Goal: Transaction & Acquisition: Purchase product/service

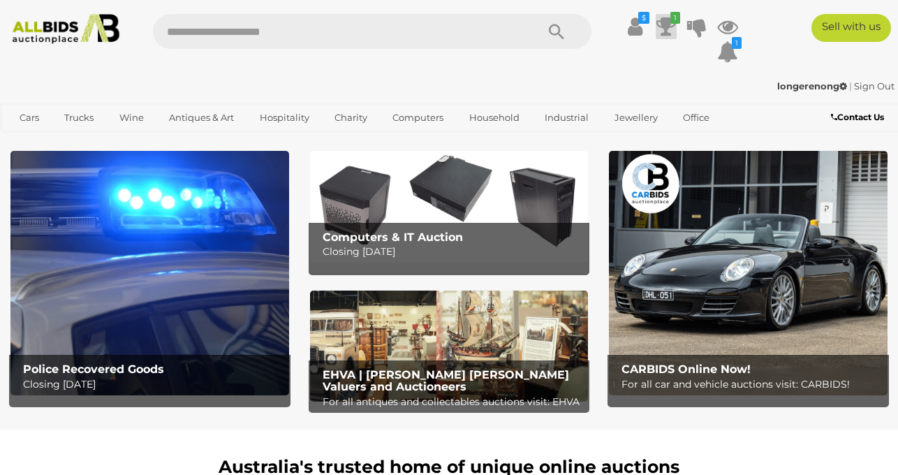
click at [662, 21] on icon at bounding box center [666, 26] width 20 height 25
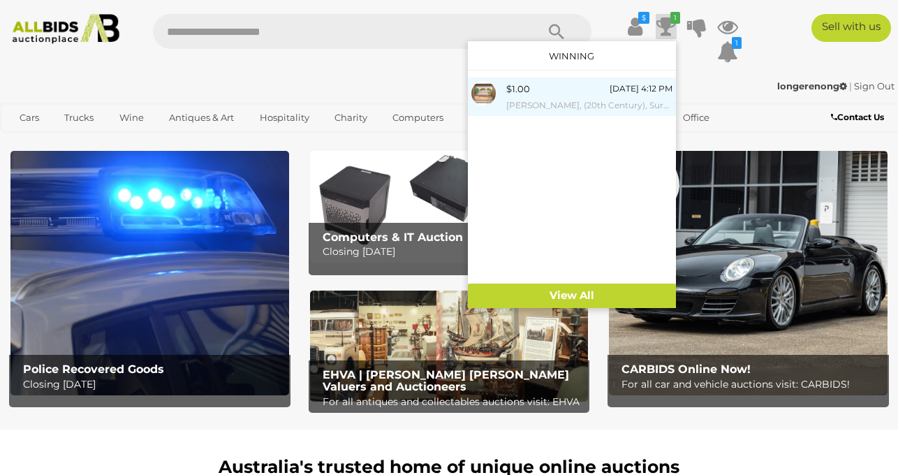
click at [589, 93] on div "$1.00 [DATE] 4:12 PM [PERSON_NAME], (20th Century), Surveyor [GEOGRAPHIC_DATA],…" at bounding box center [589, 96] width 166 height 31
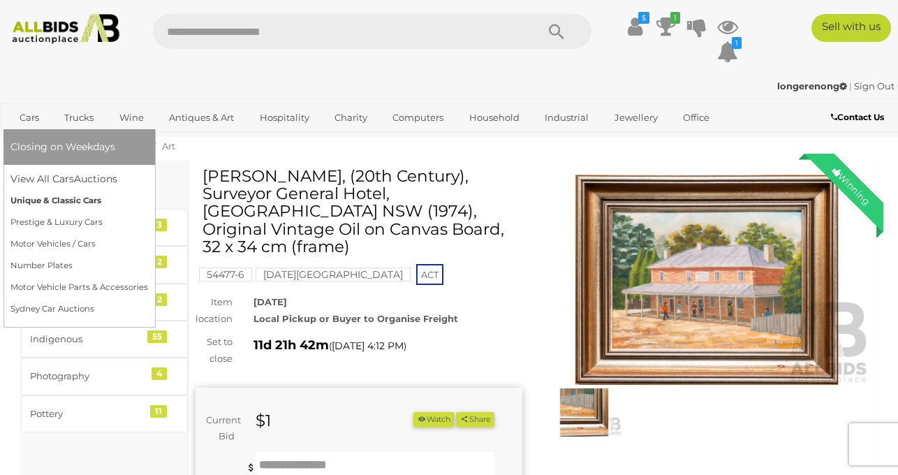
click at [57, 197] on link "Unique & Classic Cars" at bounding box center [79, 201] width 138 height 22
